Goal: Find specific page/section: Find specific page/section

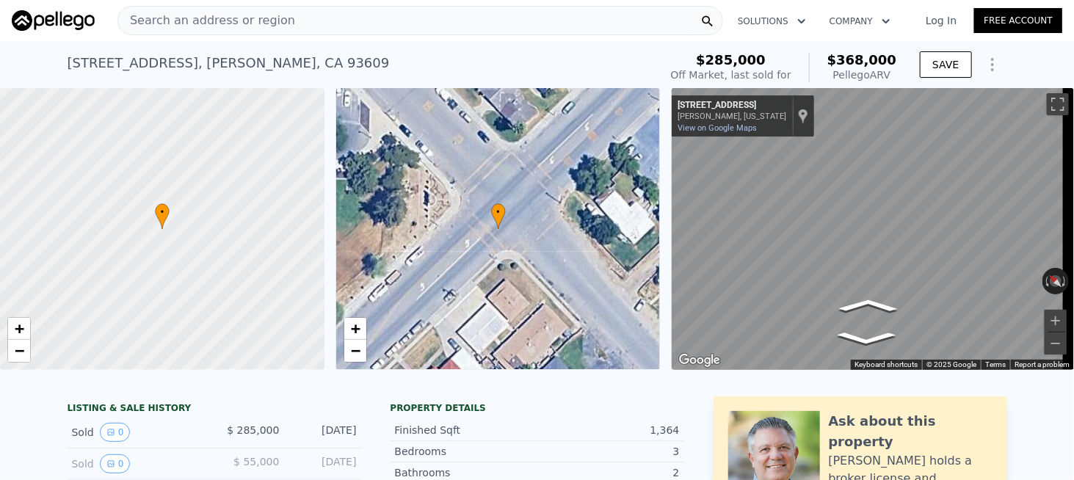
click at [230, 26] on span "Search an address or region" at bounding box center [206, 21] width 177 height 18
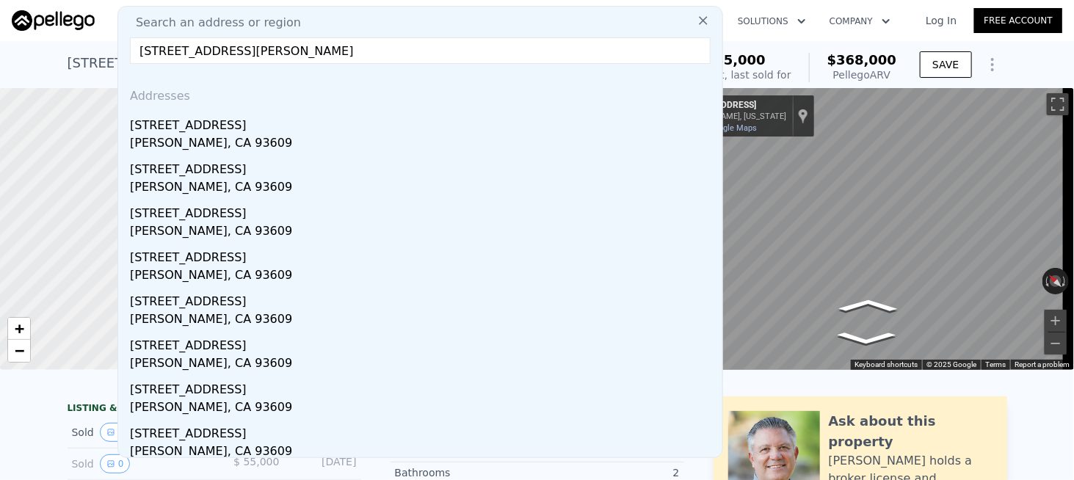
drag, startPoint x: 387, startPoint y: 45, endPoint x: 236, endPoint y: 56, distance: 151.5
click at [236, 56] on input "[STREET_ADDRESS][PERSON_NAME]" at bounding box center [420, 50] width 580 height 26
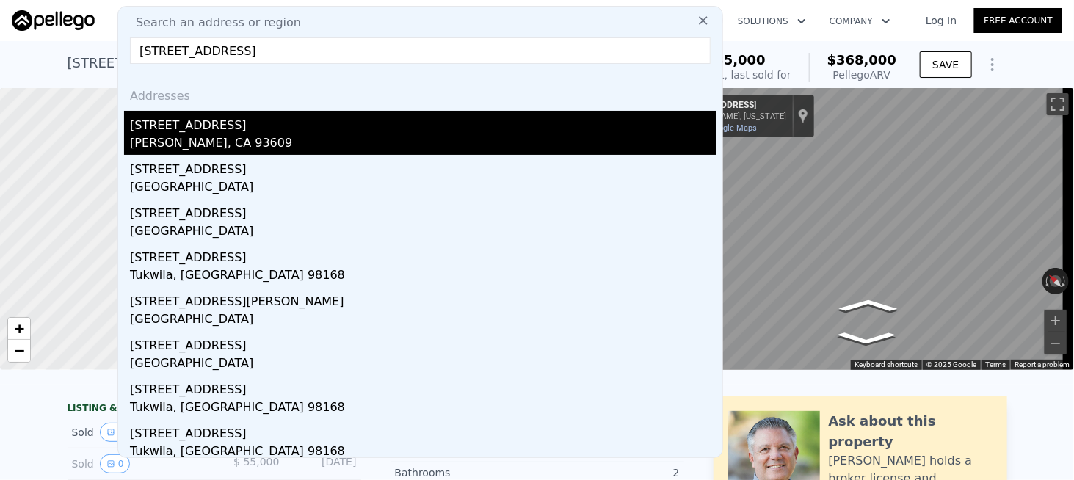
type input "[STREET_ADDRESS]"
click at [177, 132] on div "[STREET_ADDRESS]" at bounding box center [423, 122] width 586 height 23
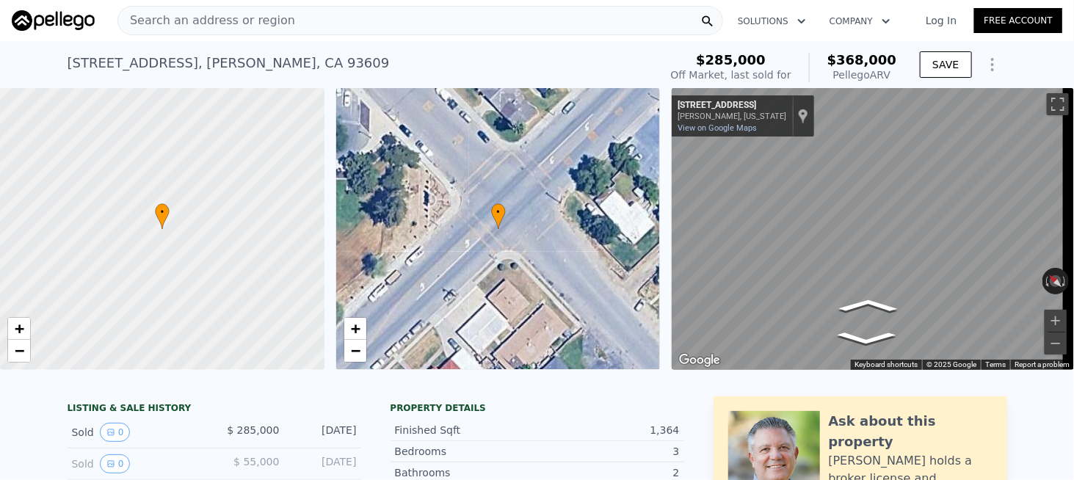
click at [238, 29] on span "Search an address or region" at bounding box center [206, 21] width 177 height 18
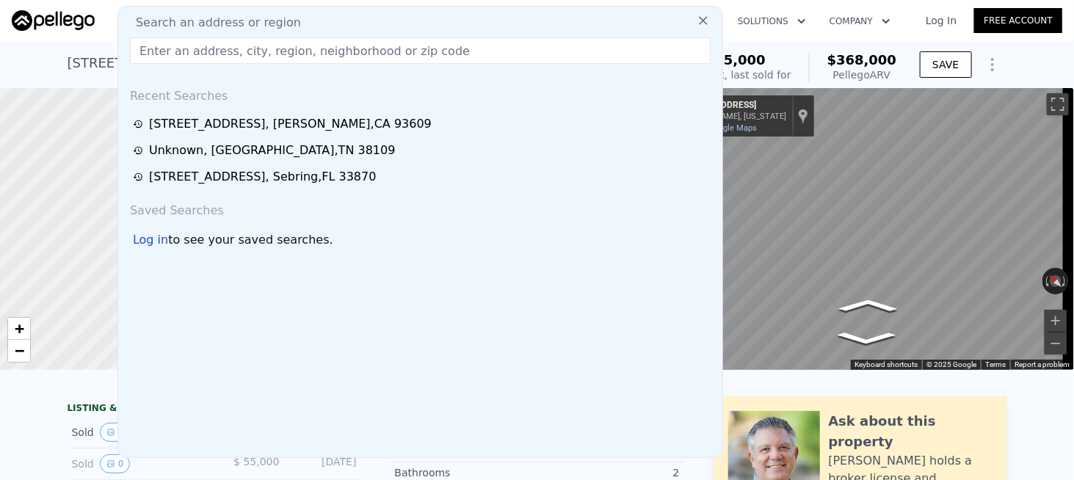
click at [252, 47] on input "text" at bounding box center [420, 50] width 580 height 26
paste input "[STREET_ADDRESS][PERSON_NAME]"
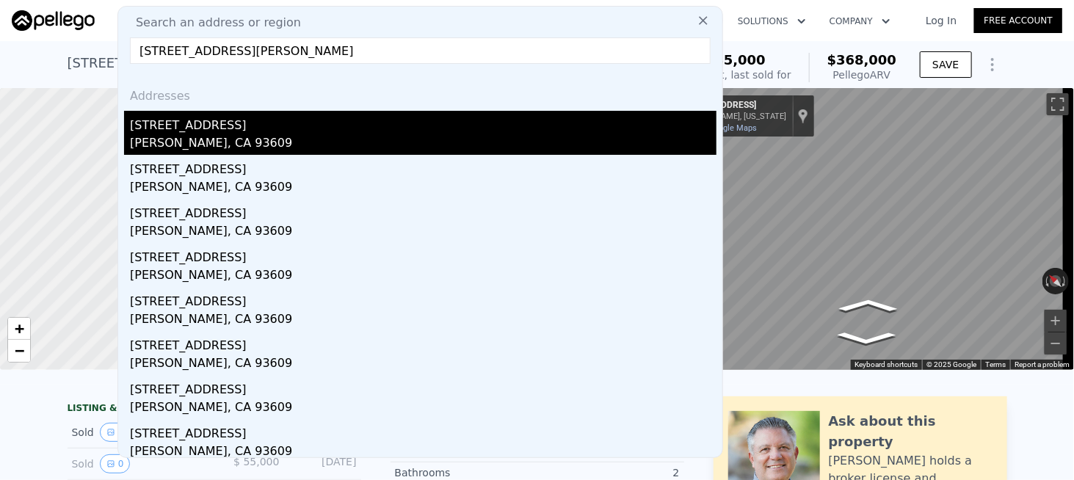
type input "[STREET_ADDRESS][PERSON_NAME]"
click at [192, 123] on div "[STREET_ADDRESS]" at bounding box center [423, 122] width 586 height 23
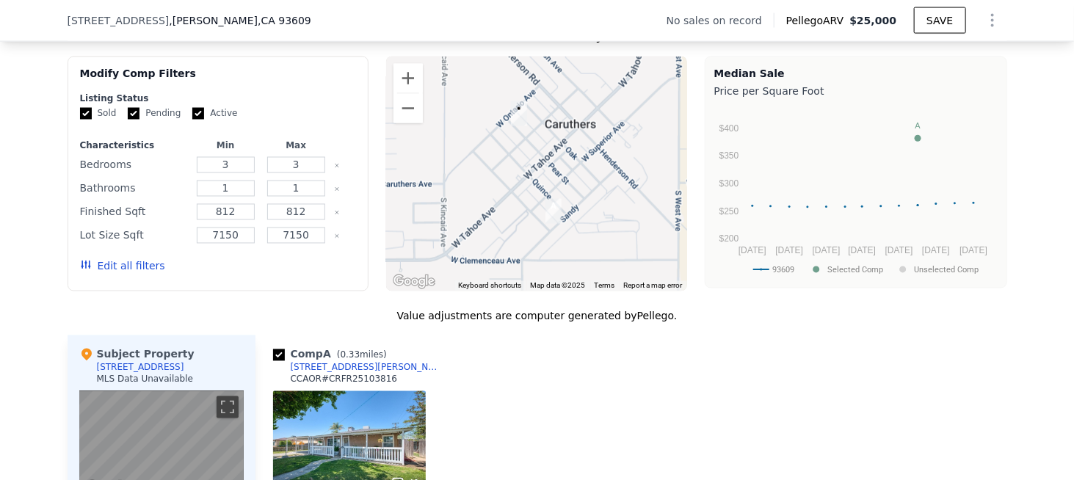
scroll to position [1095, 0]
